Goal: Transaction & Acquisition: Purchase product/service

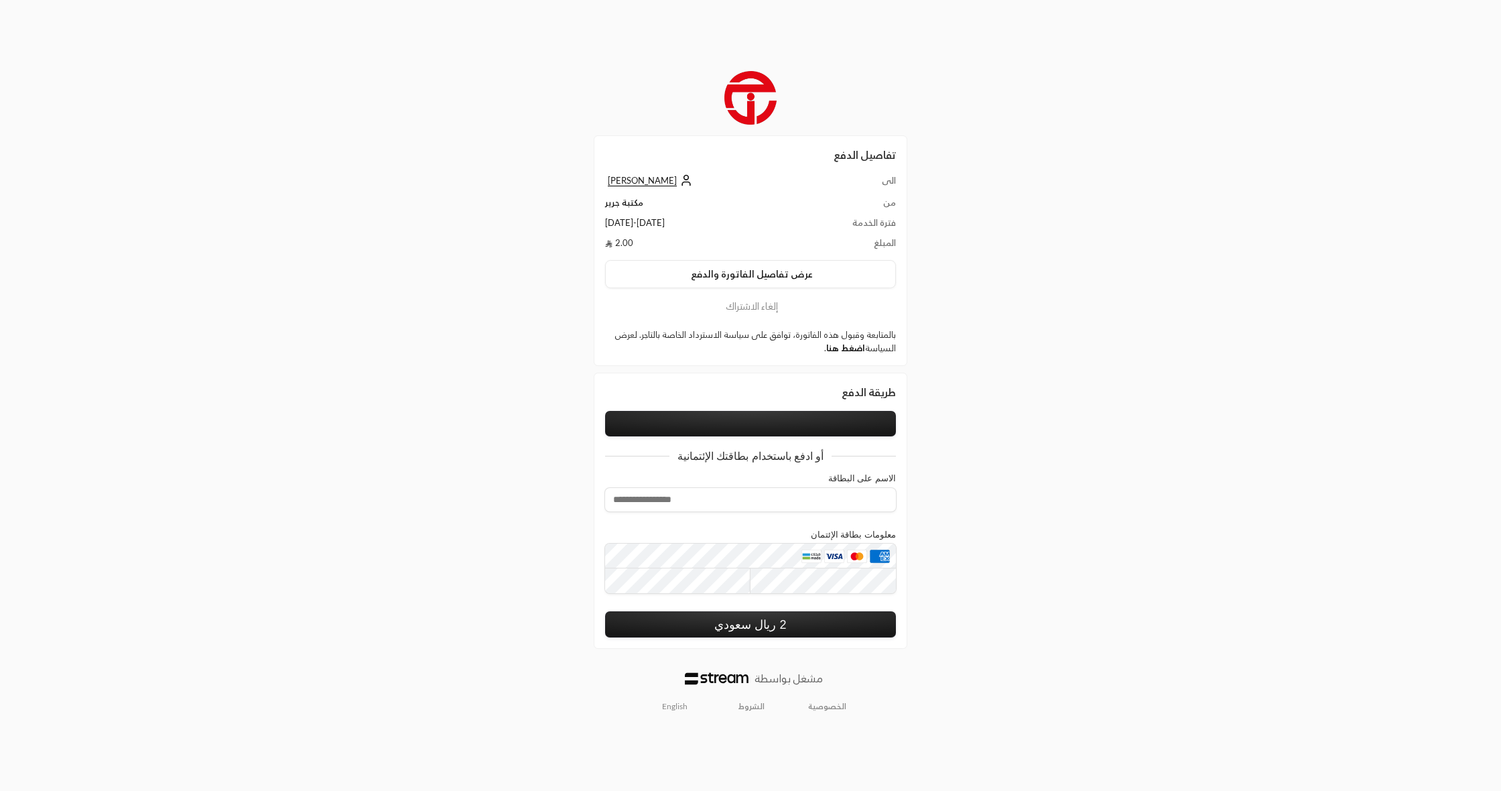
click at [842, 347] on link "اضغط هنا" at bounding box center [845, 347] width 39 height 11
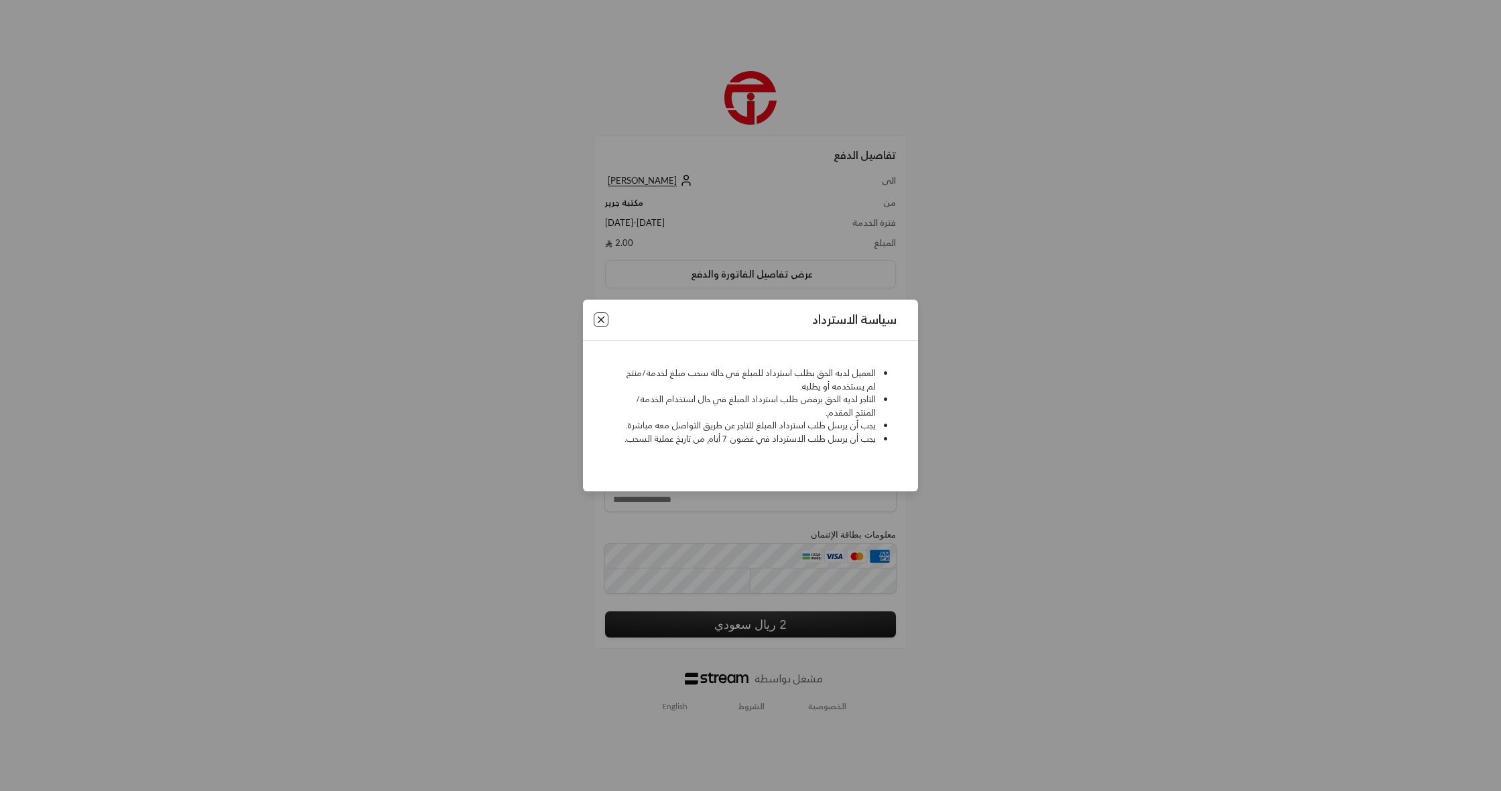
click at [600, 323] on button "Close" at bounding box center [601, 319] width 15 height 15
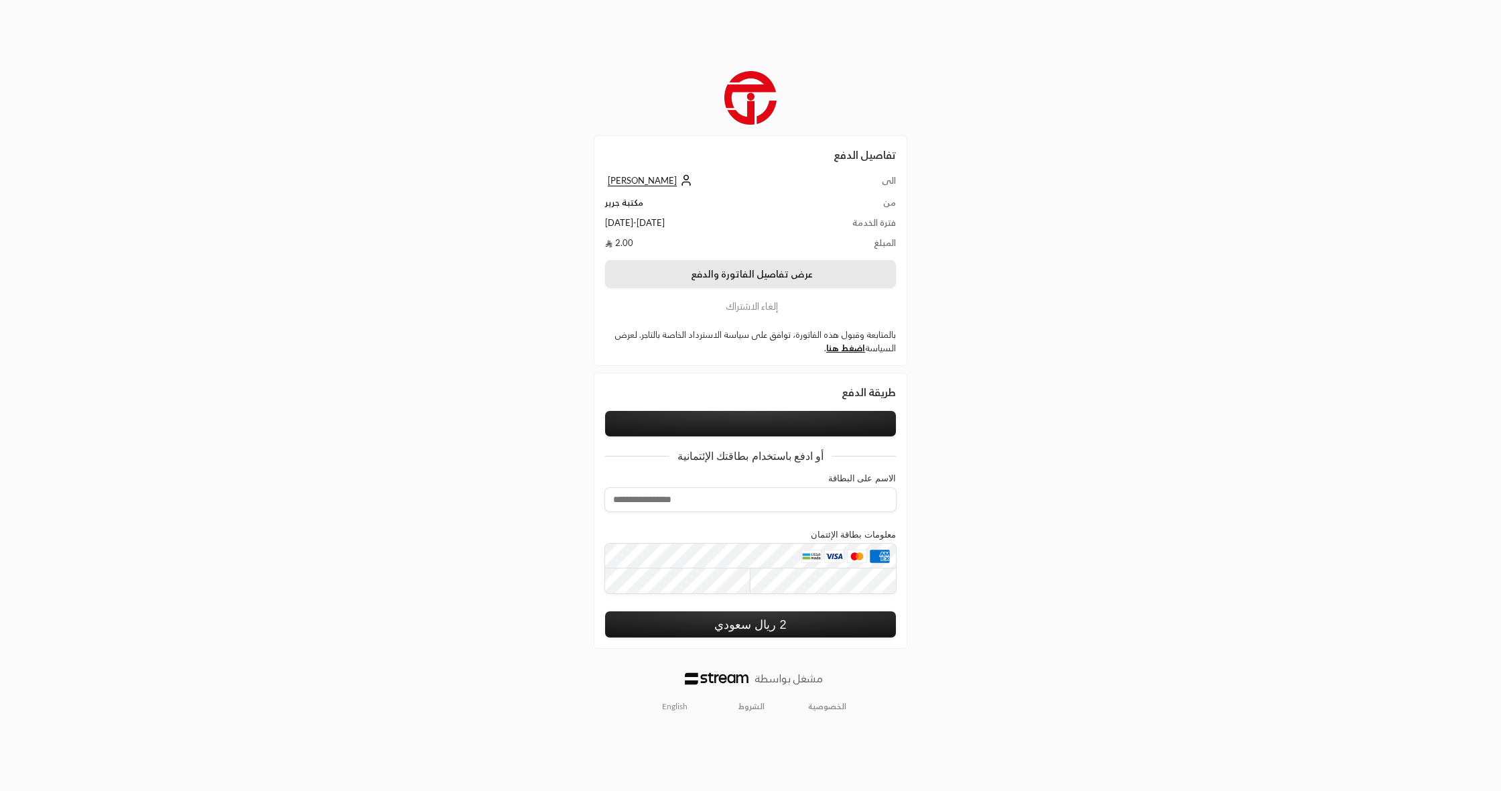
click at [771, 275] on button "عرض تفاصيل الفاتورة والدفع" at bounding box center [750, 274] width 291 height 28
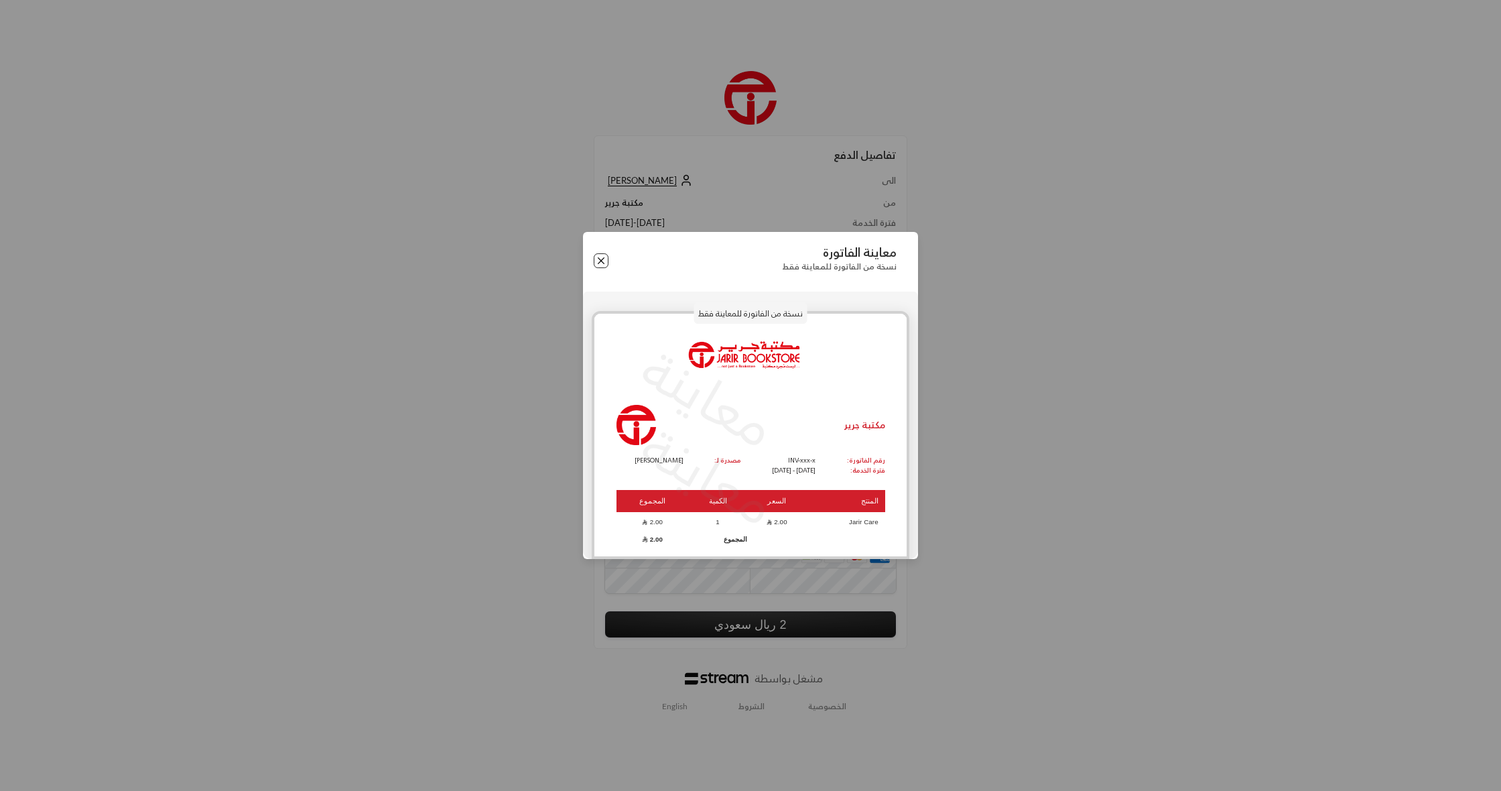
click at [601, 263] on button "Close" at bounding box center [601, 260] width 15 height 15
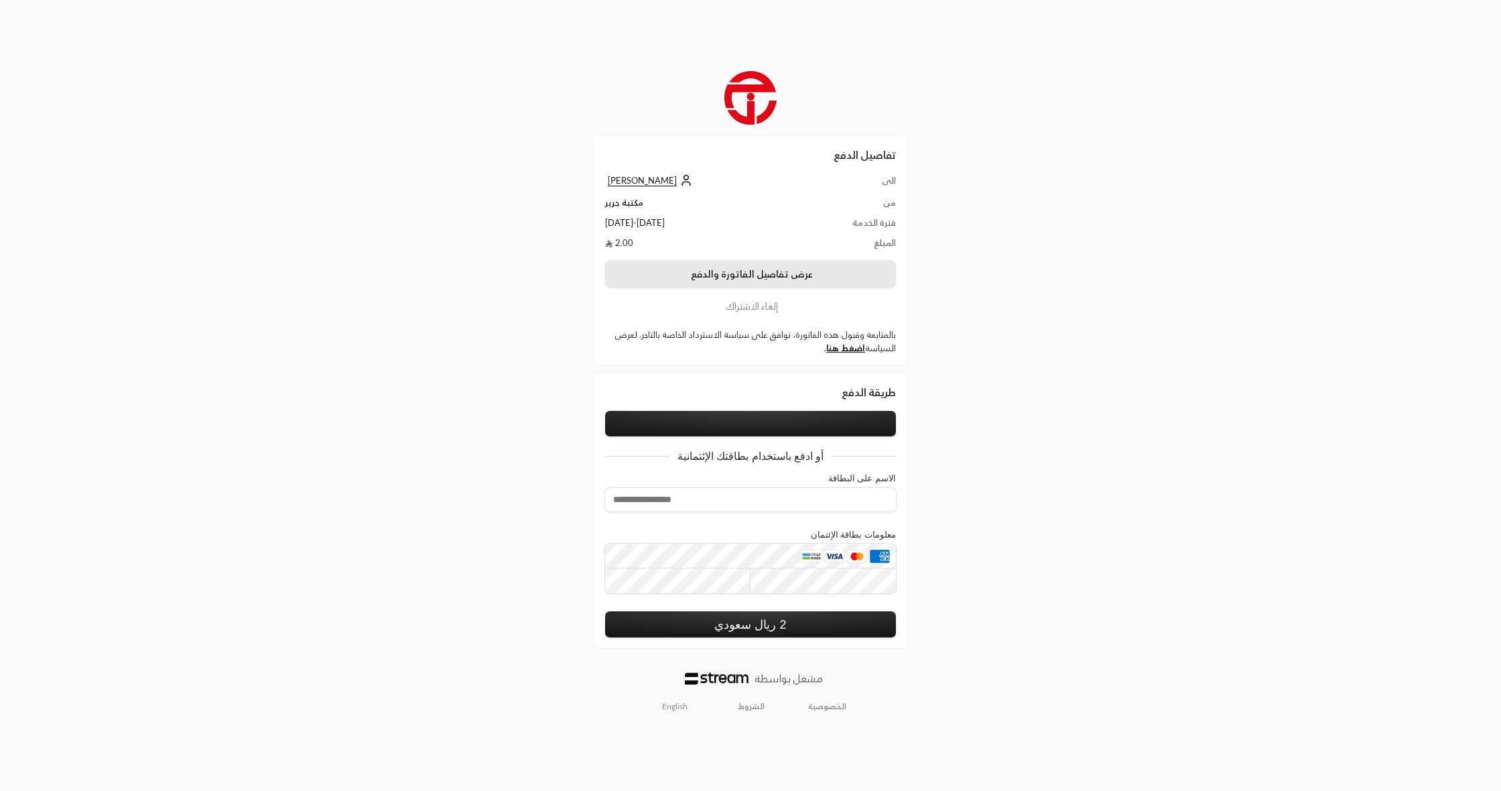
click at [691, 273] on button "عرض تفاصيل الفاتورة والدفع" at bounding box center [750, 274] width 291 height 28
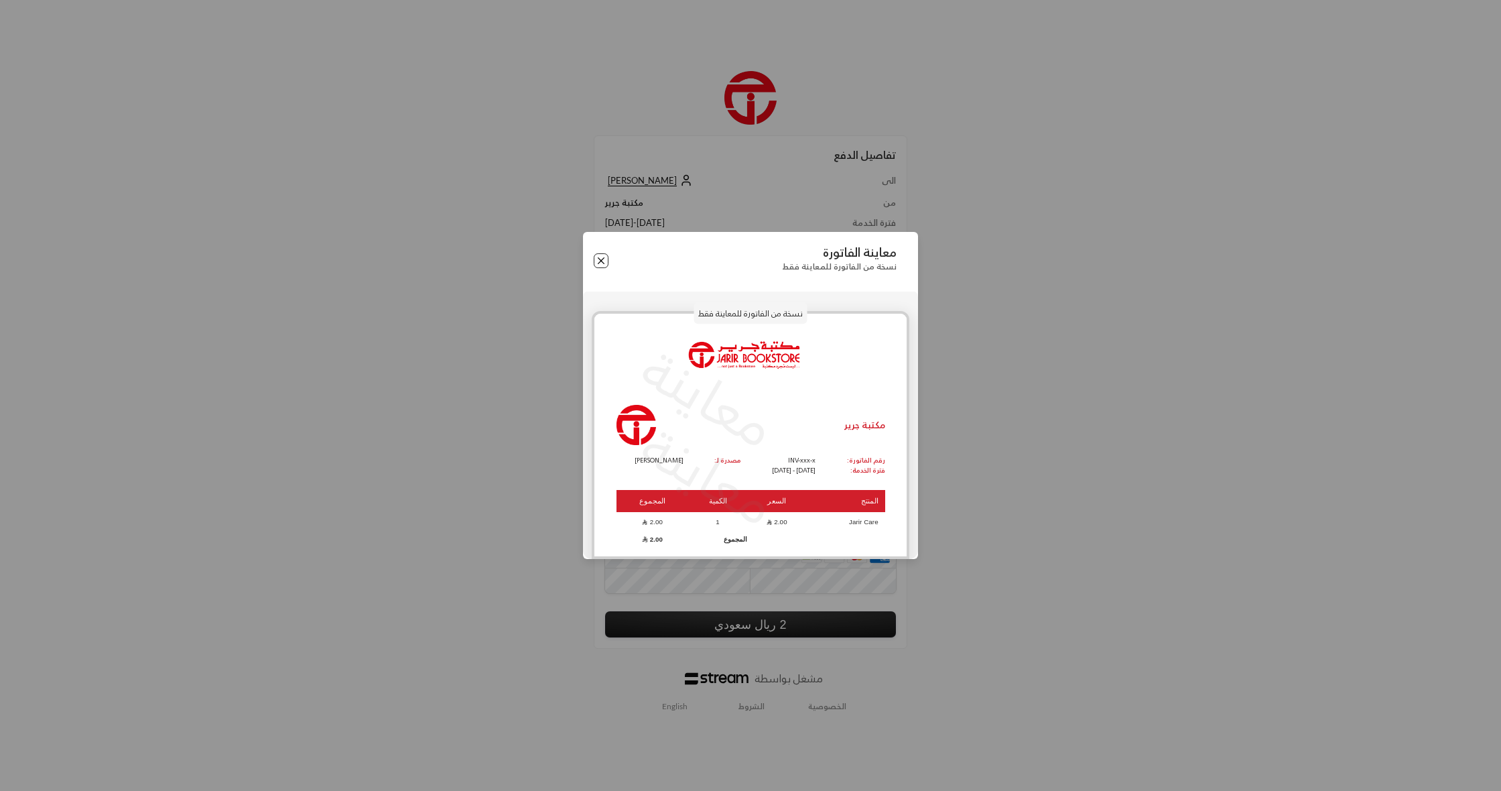
click at [607, 259] on button "Close" at bounding box center [601, 260] width 15 height 15
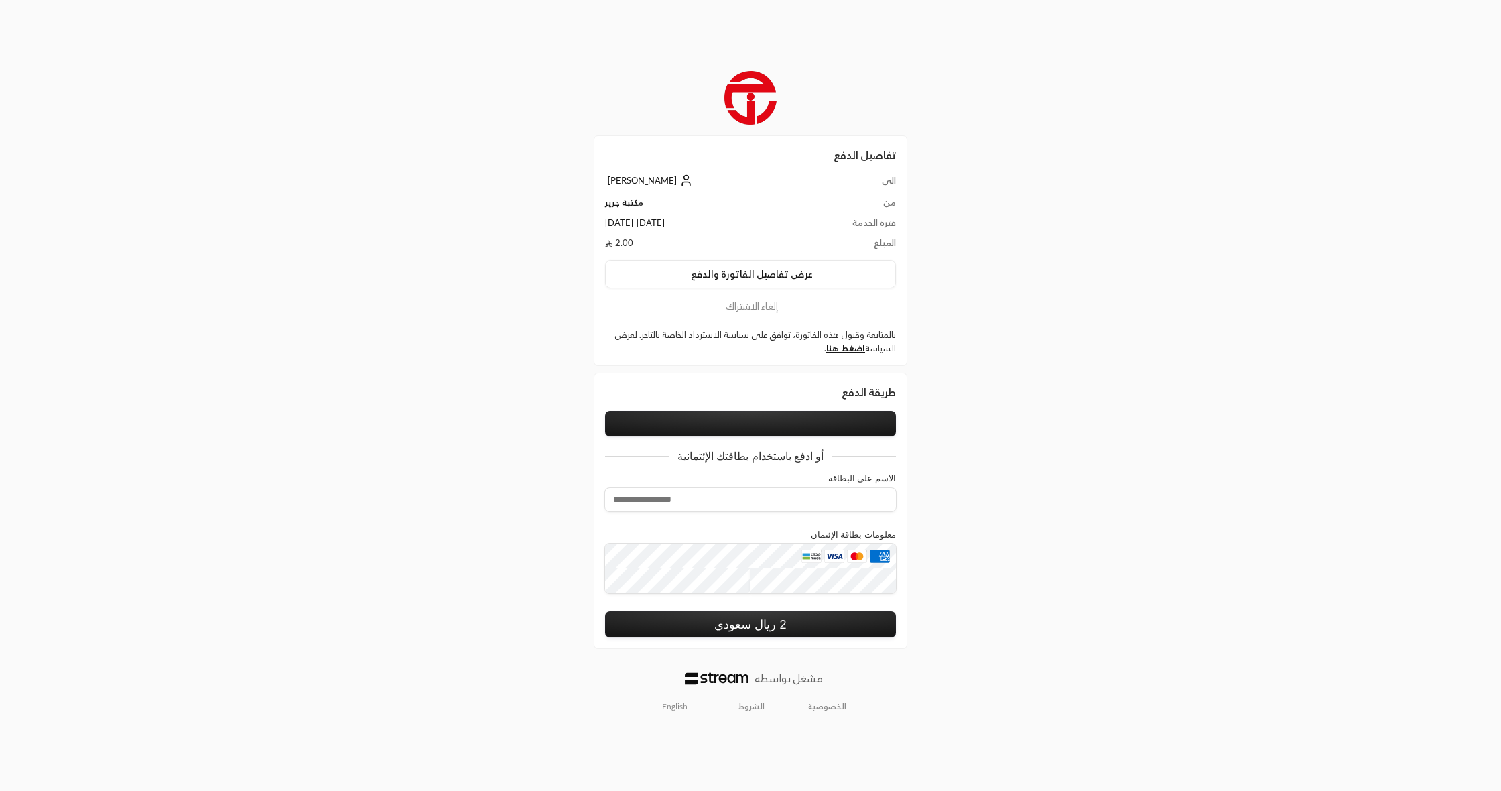
click at [744, 302] on button "إلغاء الاشتراك" at bounding box center [750, 306] width 291 height 15
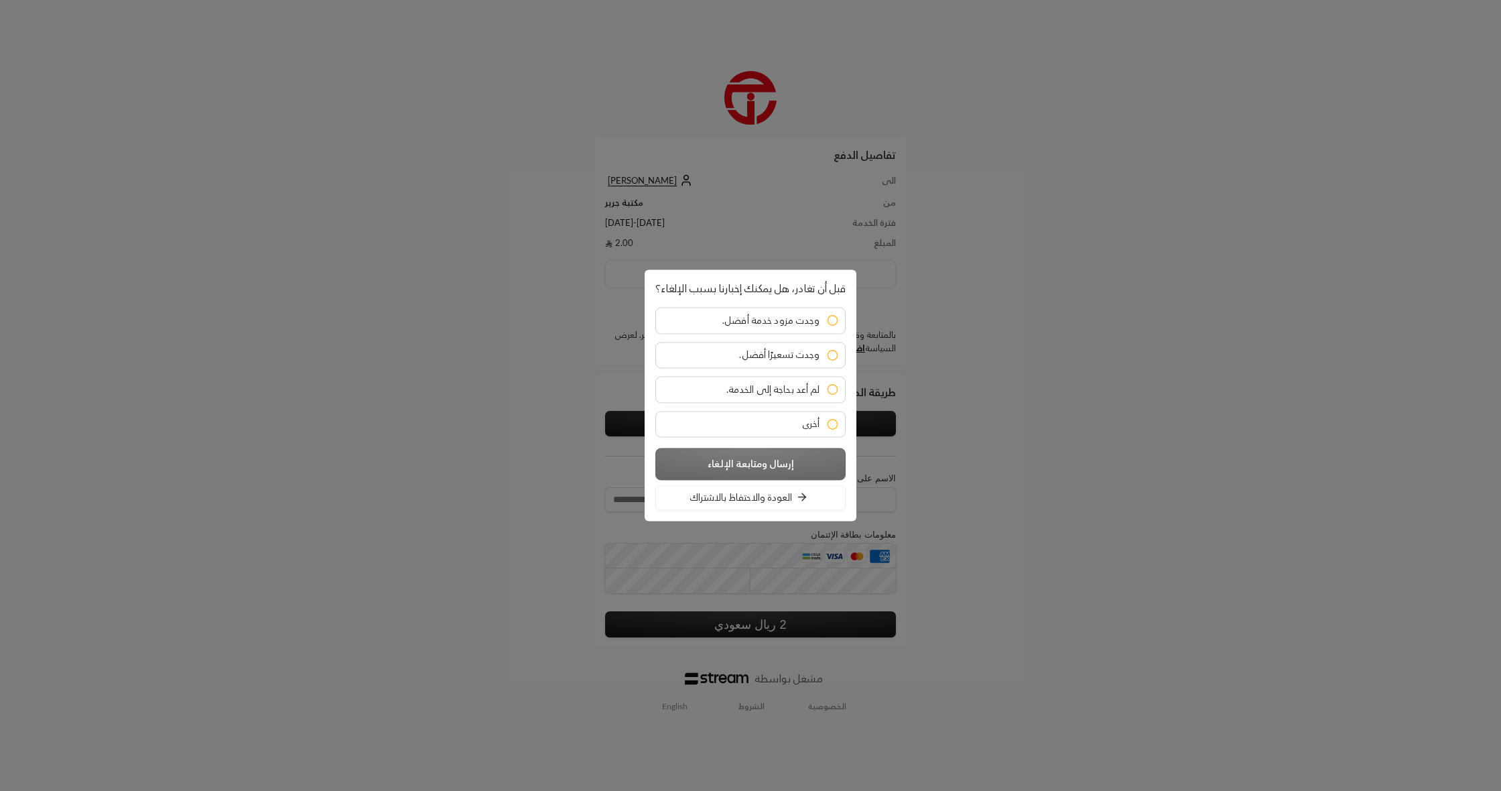
click at [776, 507] on button "العودة والاحتفاظ بالاشتراك" at bounding box center [750, 497] width 190 height 25
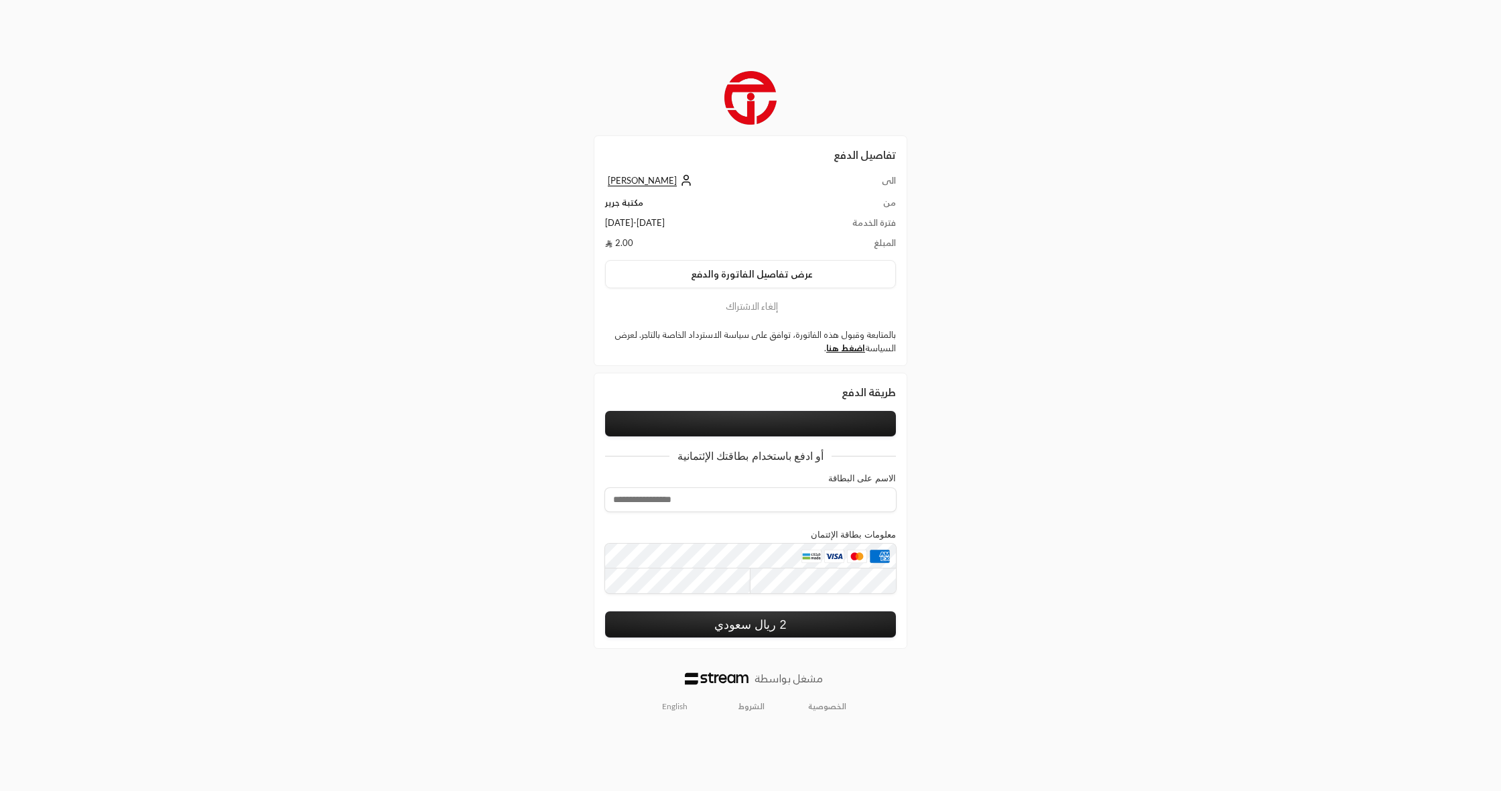
click at [783, 421] on button at bounding box center [750, 423] width 291 height 25
click at [715, 419] on button at bounding box center [750, 423] width 291 height 25
click at [986, 123] on div "تفاصيل الدفع الى ابراهيم الدليقان من مكتبة جرير فترة الخدمة 11/08/2025 - 10/09/…" at bounding box center [750, 395] width 750 height 665
